Goal: Check status: Check status

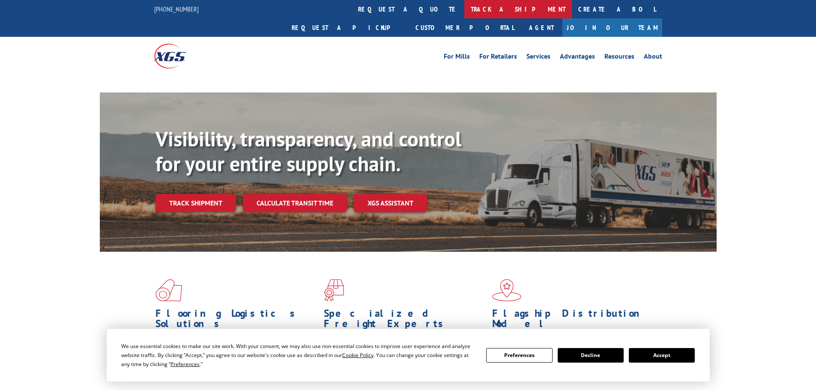
click at [465, 4] on link "track a shipment" at bounding box center [519, 9] width 108 height 18
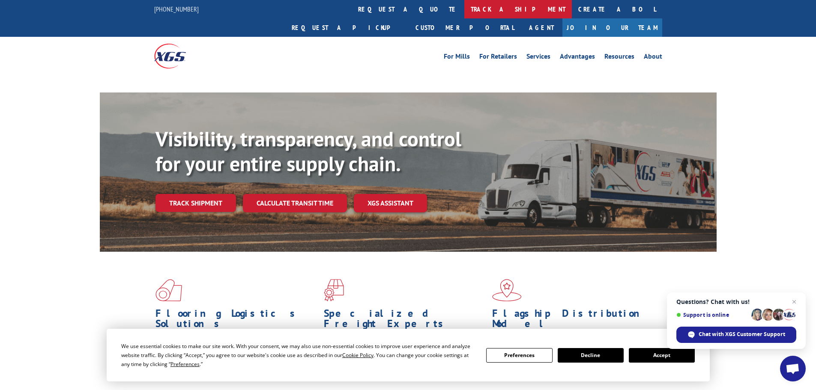
click at [465, 11] on link "track a shipment" at bounding box center [519, 9] width 108 height 18
click at [465, 7] on link "track a shipment" at bounding box center [519, 9] width 108 height 18
click at [465, 5] on link "track a shipment" at bounding box center [519, 9] width 108 height 18
click at [650, 355] on button "Accept" at bounding box center [662, 355] width 66 height 15
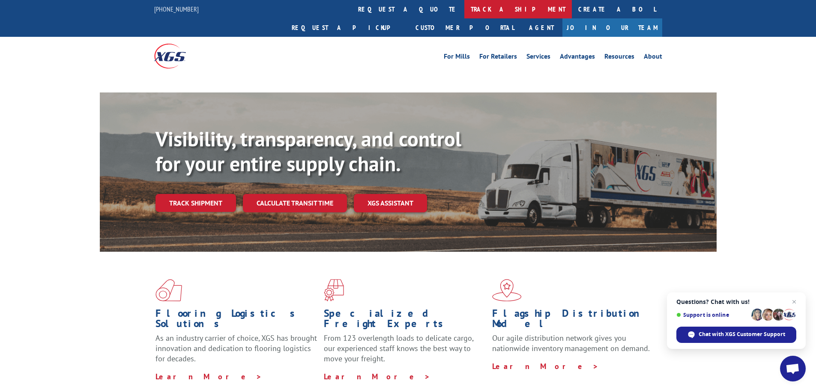
click at [465, 9] on link "track a shipment" at bounding box center [519, 9] width 108 height 18
click at [465, 6] on link "track a shipment" at bounding box center [519, 9] width 108 height 18
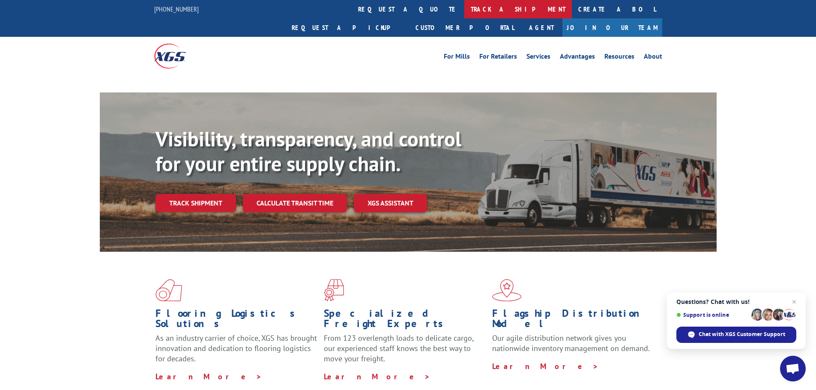
click at [465, 13] on link "track a shipment" at bounding box center [519, 9] width 108 height 18
